Goal: Obtain resource: Obtain resource

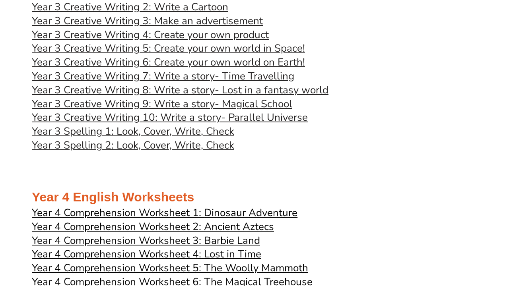
scroll to position [1496, 0]
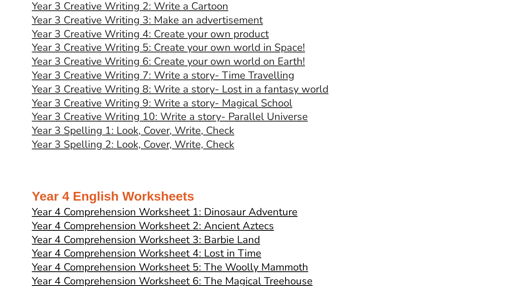
click at [86, 96] on link "Year 3 Creative Writing 9: Write a story- Magical School" at bounding box center [162, 103] width 260 height 14
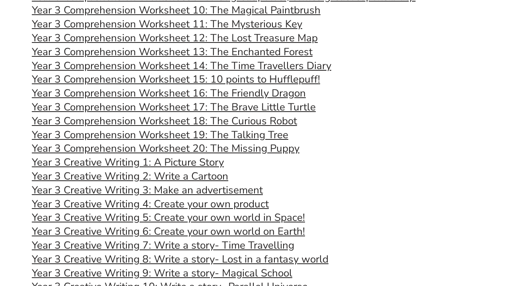
scroll to position [1326, 0]
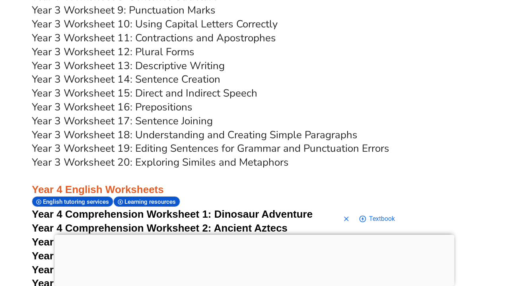
scroll to position [2986, 0]
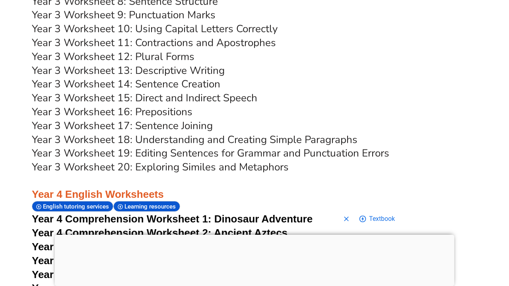
click at [258, 146] on link "Year 3 Worksheet 19: Editing Sentences for Grammar and Punctuation Errors" at bounding box center [210, 153] width 357 height 14
